Goal: Task Accomplishment & Management: Manage account settings

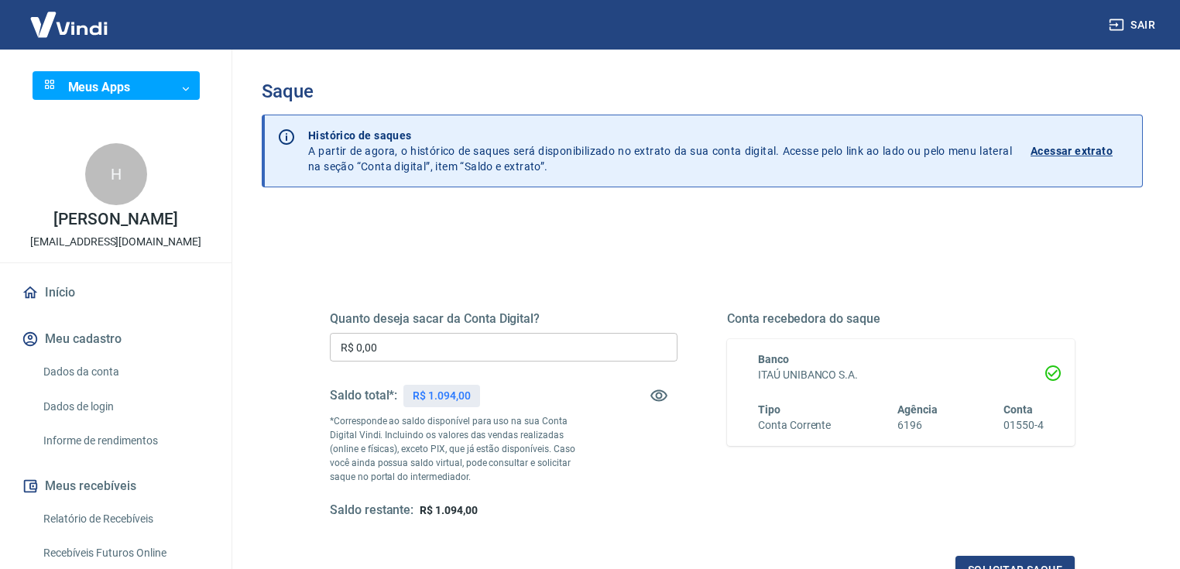
click at [391, 349] on input "R$ 0,00" at bounding box center [504, 347] width 348 height 29
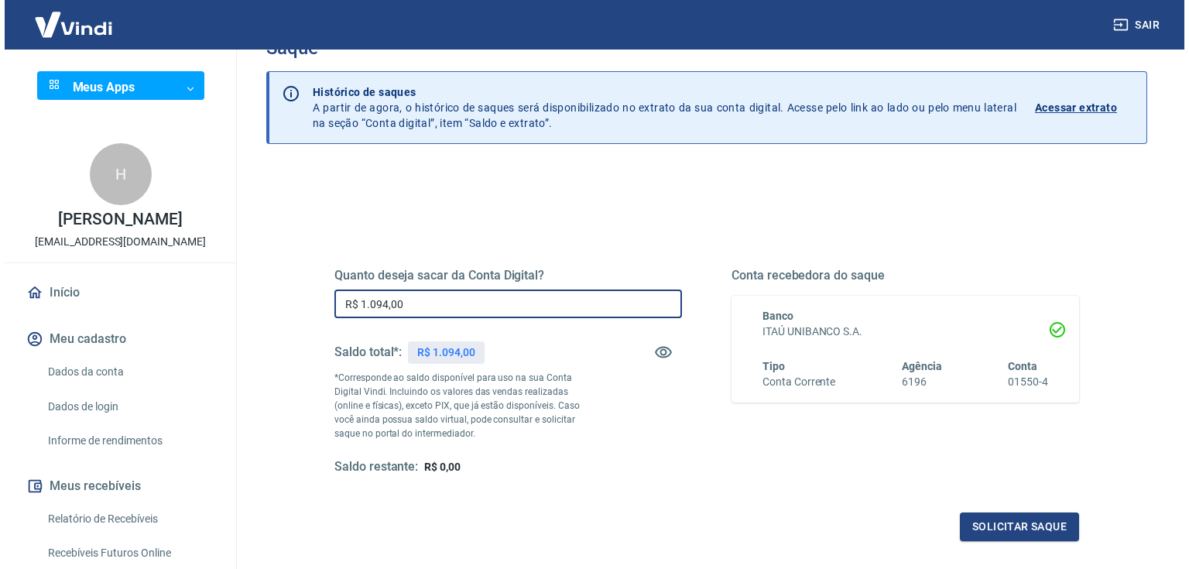
scroll to position [62, 0]
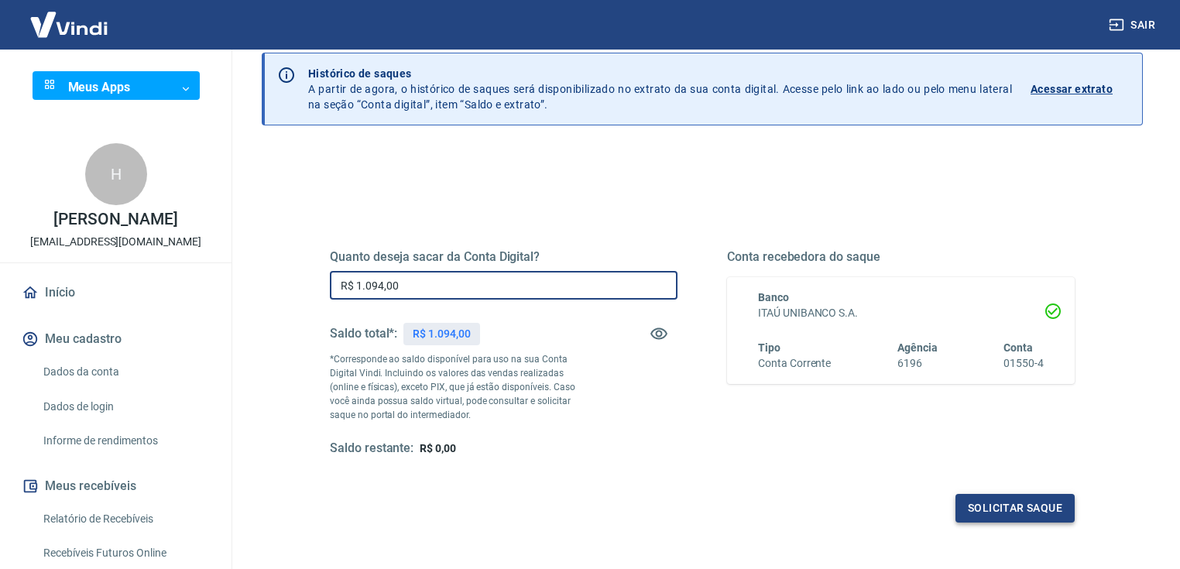
type input "R$ 1.094,00"
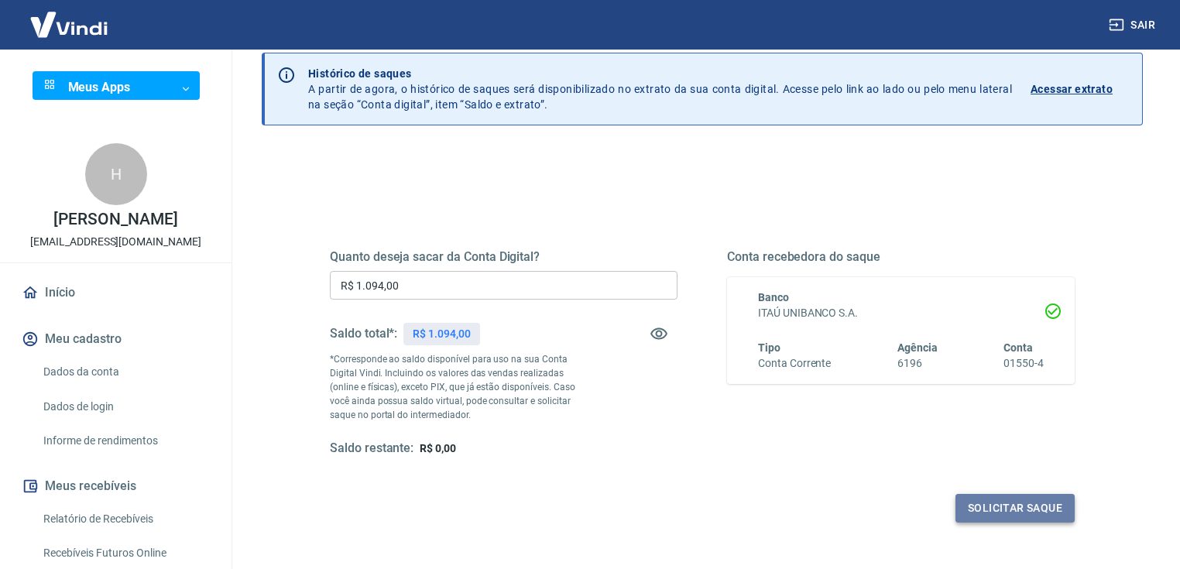
click at [979, 502] on button "Solicitar saque" at bounding box center [1014, 508] width 119 height 29
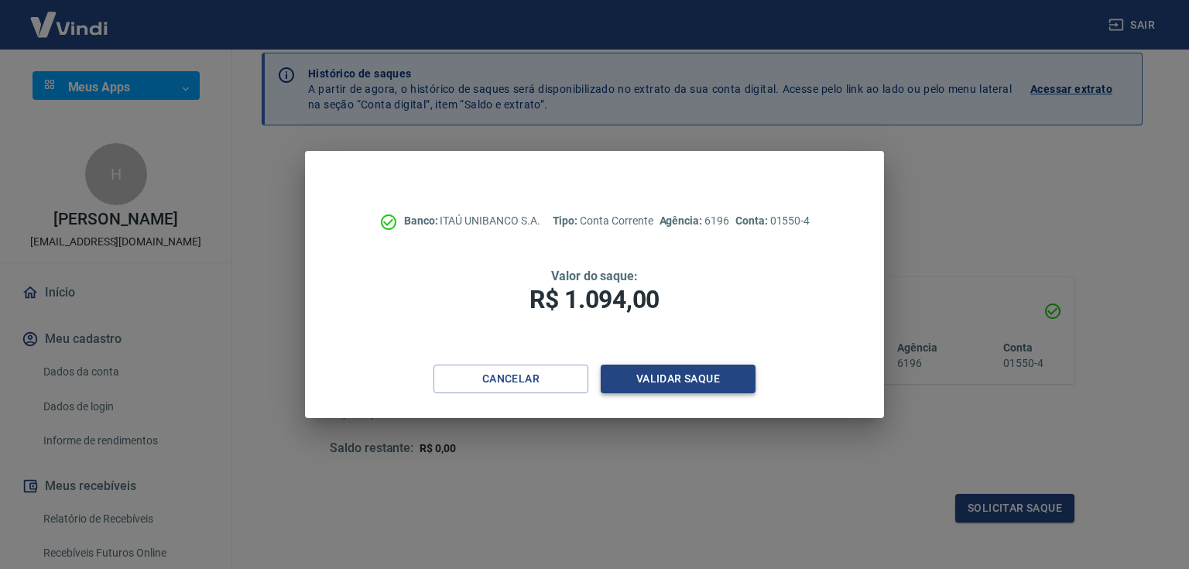
click at [709, 378] on button "Validar saque" at bounding box center [678, 379] width 155 height 29
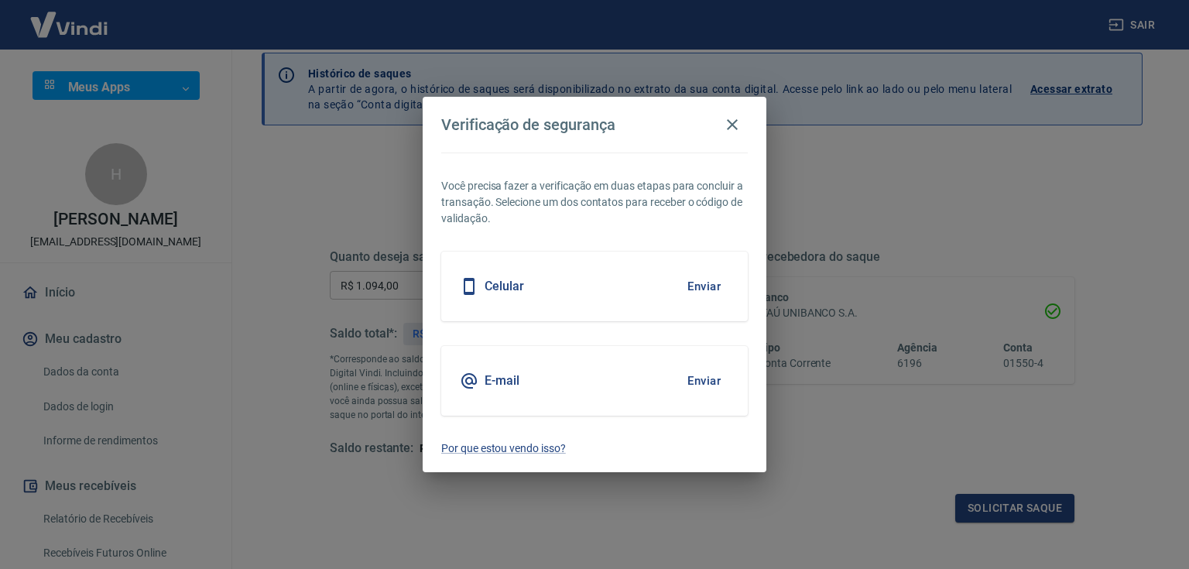
click at [664, 386] on div "E-mail Enviar" at bounding box center [594, 381] width 307 height 70
click at [695, 382] on button "Enviar" at bounding box center [704, 381] width 50 height 33
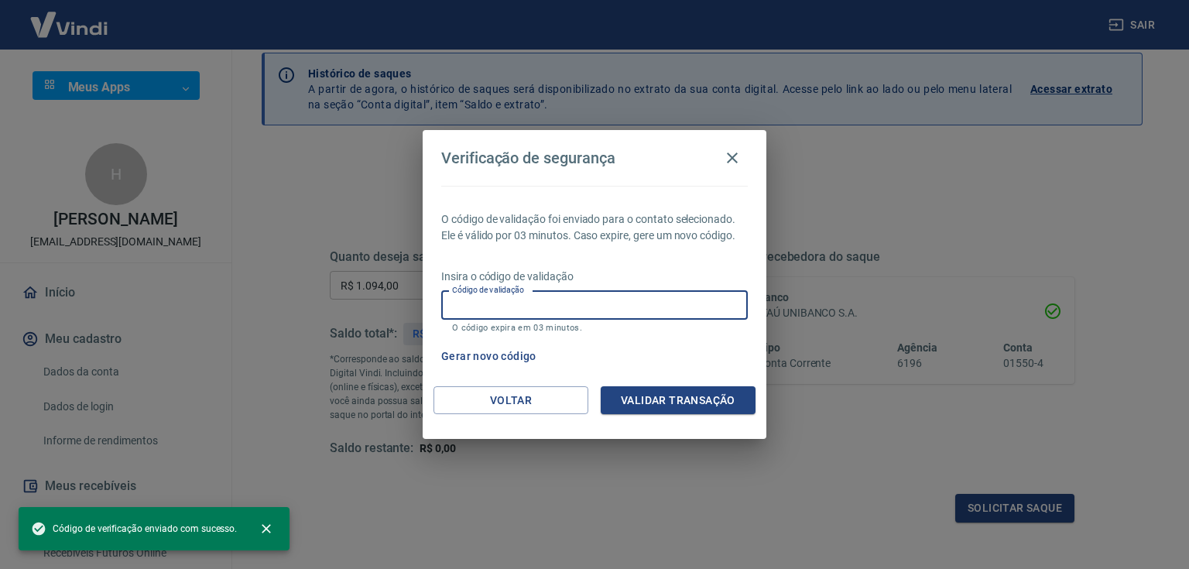
click at [585, 302] on input "Código de validação" at bounding box center [594, 305] width 307 height 29
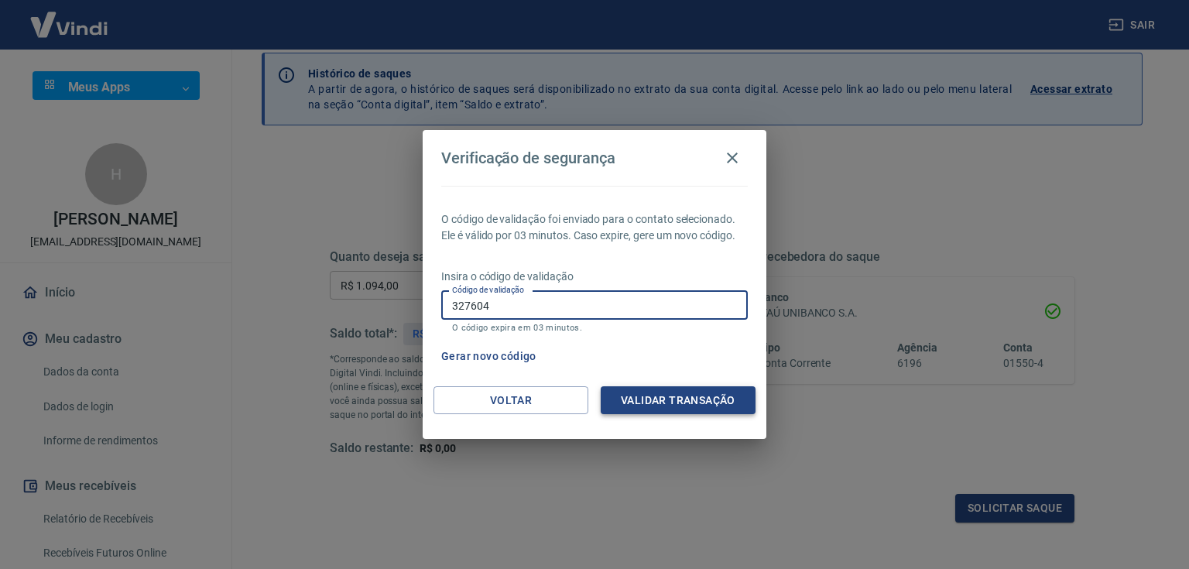
type input "327604"
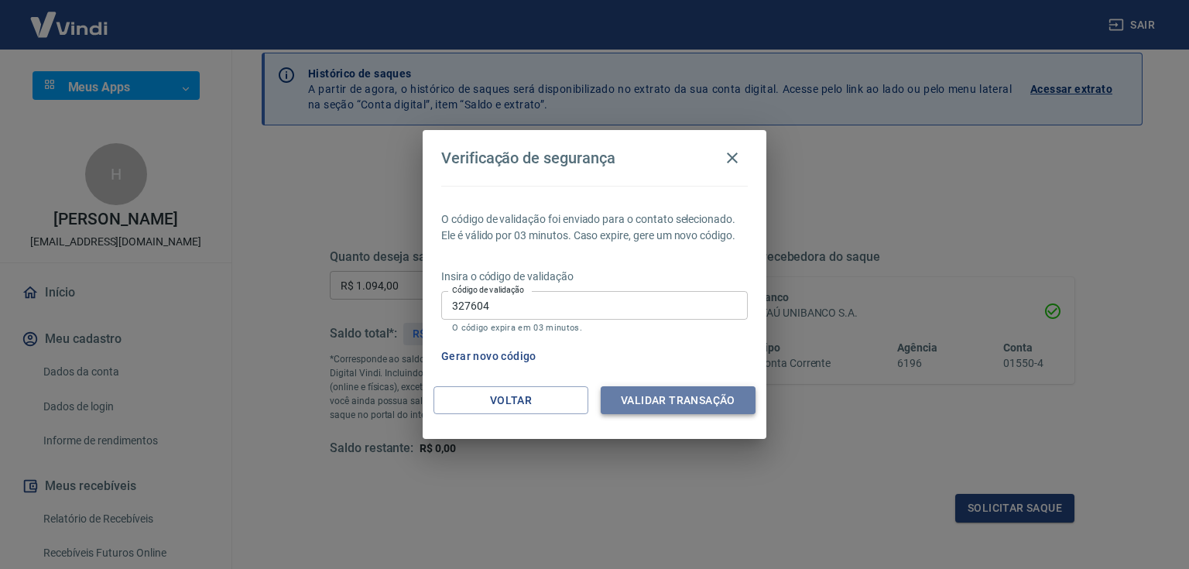
click at [675, 396] on button "Validar transação" at bounding box center [678, 400] width 155 height 29
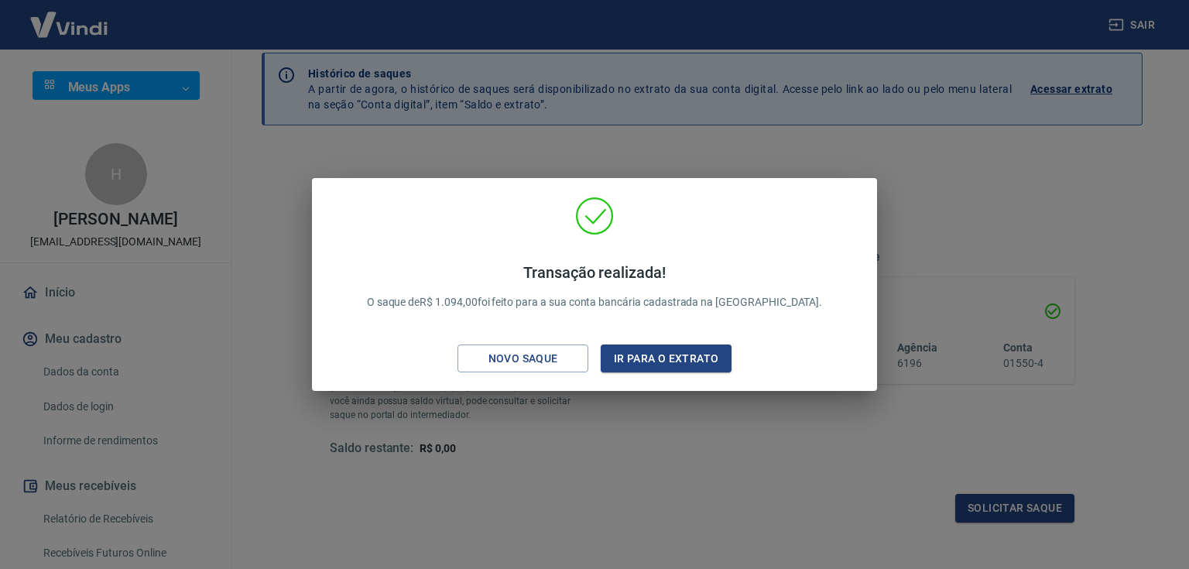
click at [715, 429] on div "Transação realizada! O saque de R$ 1.094,00 foi feito para a sua conta bancária…" at bounding box center [594, 284] width 1189 height 569
